Goal: Find specific page/section: Find specific page/section

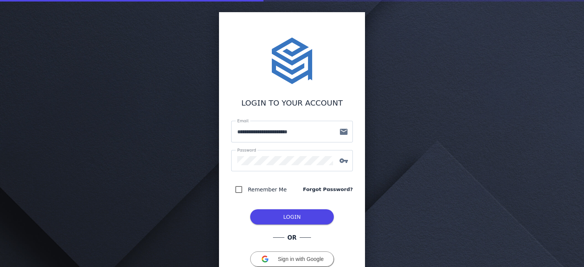
scroll to position [60, 0]
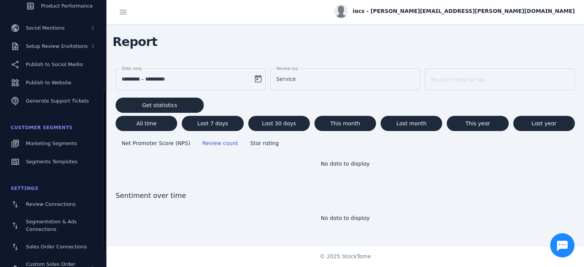
scroll to position [175, 0]
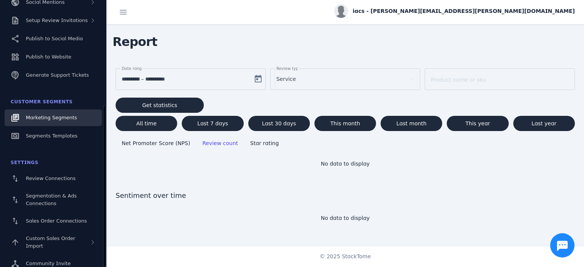
click at [57, 116] on span "Marketing Segments" at bounding box center [51, 118] width 51 height 6
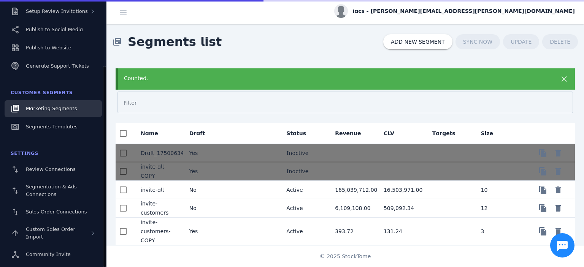
scroll to position [88, 0]
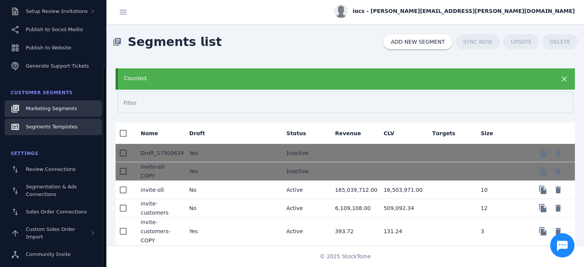
click at [48, 122] on link "Segments Templates" at bounding box center [53, 127] width 97 height 17
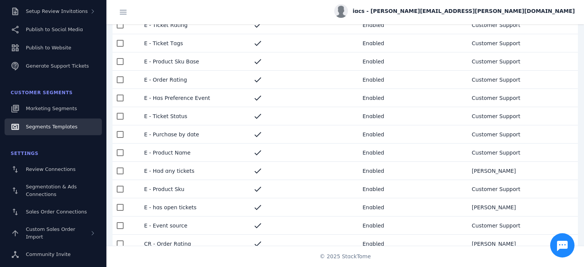
scroll to position [106, 0]
